Goal: Check status: Check status

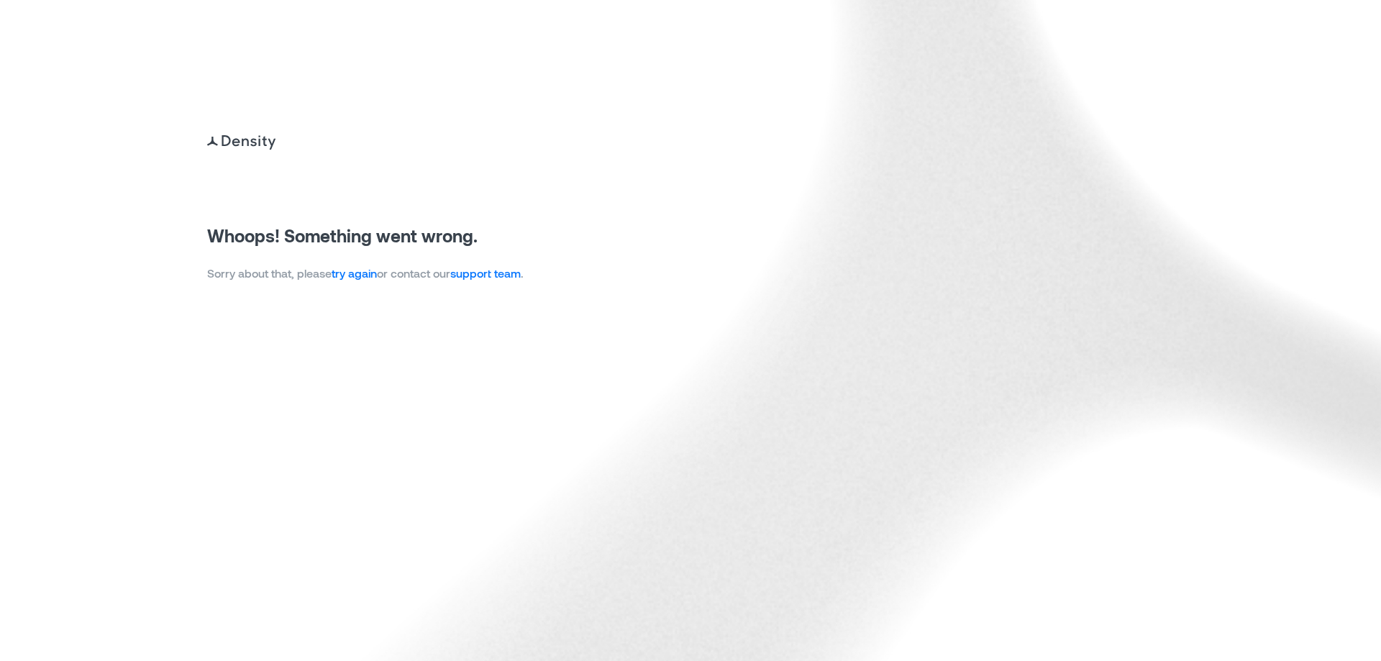
click at [350, 272] on link "try again" at bounding box center [353, 273] width 45 height 14
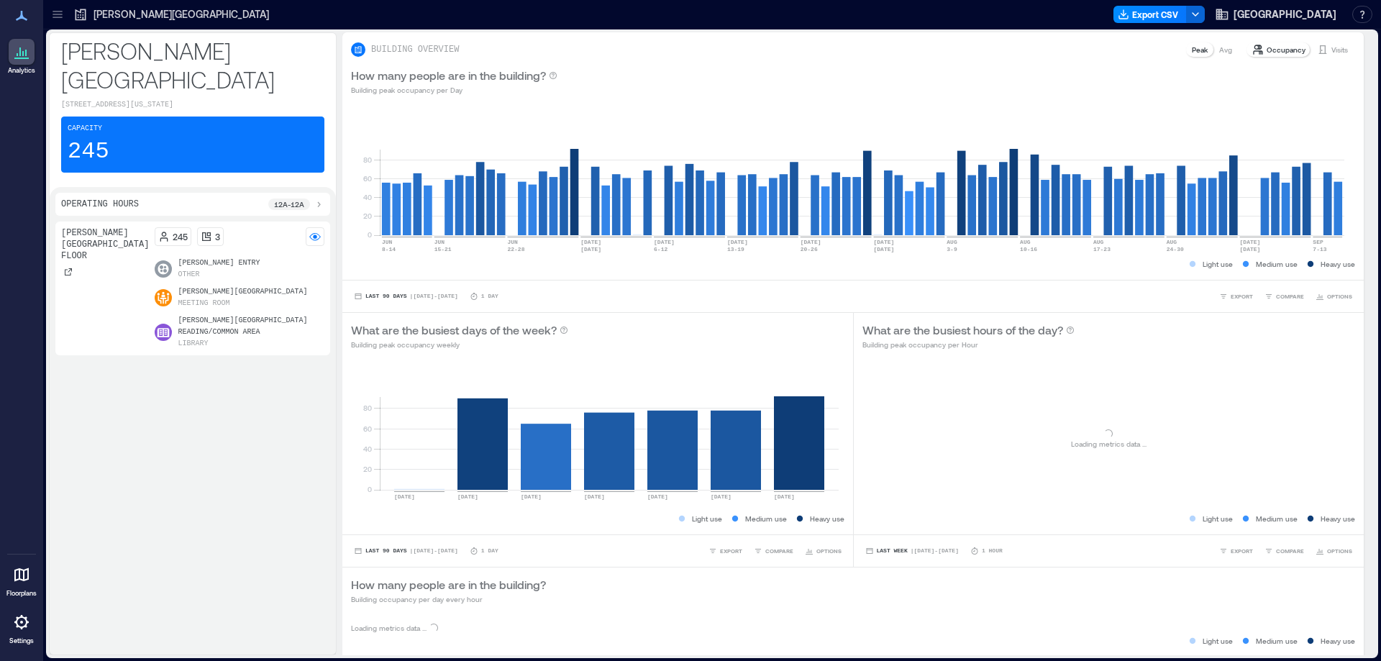
click at [58, 13] on icon at bounding box center [57, 14] width 14 height 14
